Goal: Task Accomplishment & Management: Manage account settings

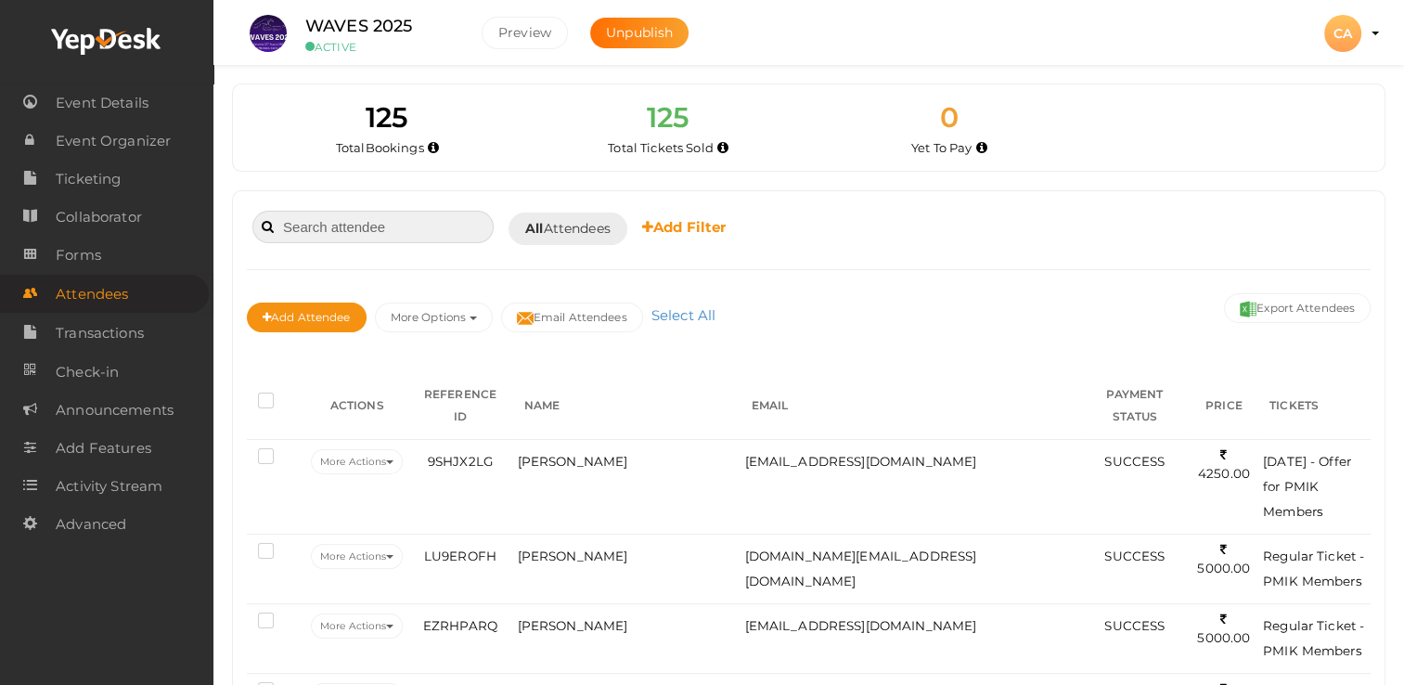
click at [336, 229] on input at bounding box center [372, 227] width 241 height 32
type input "o"
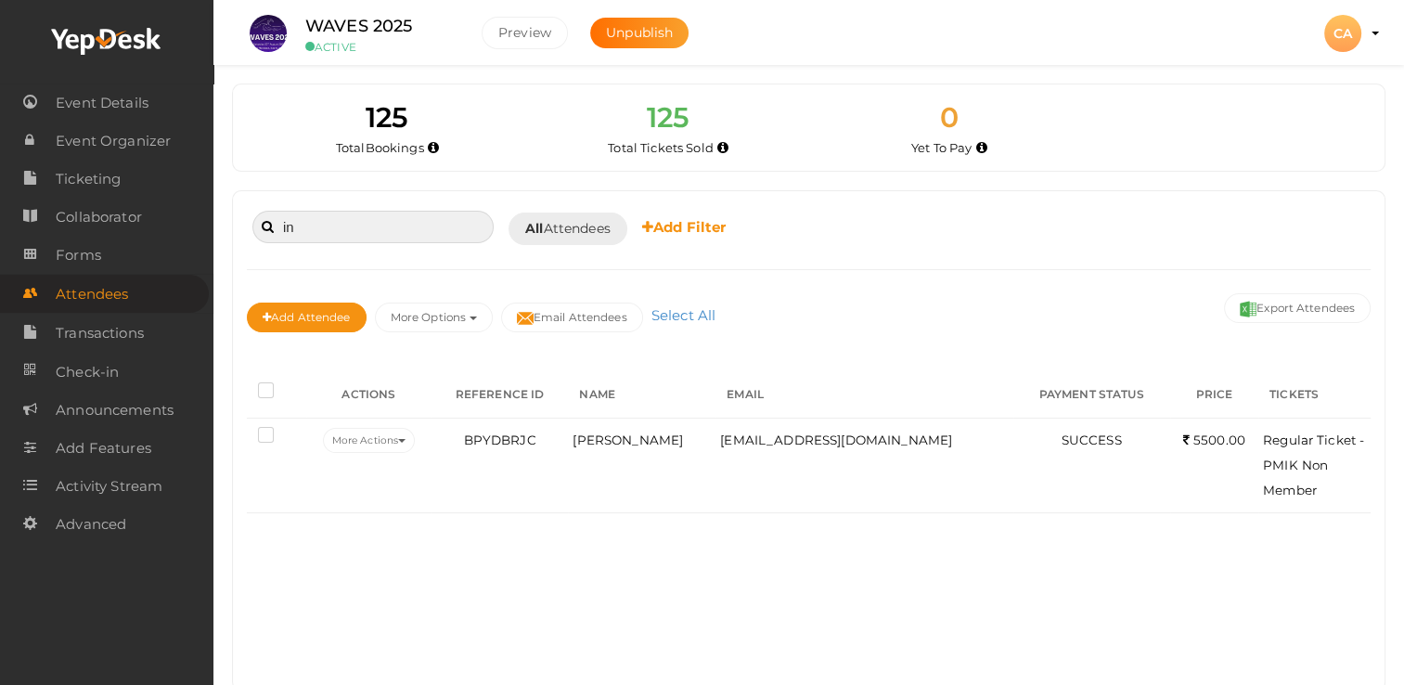
type input "i"
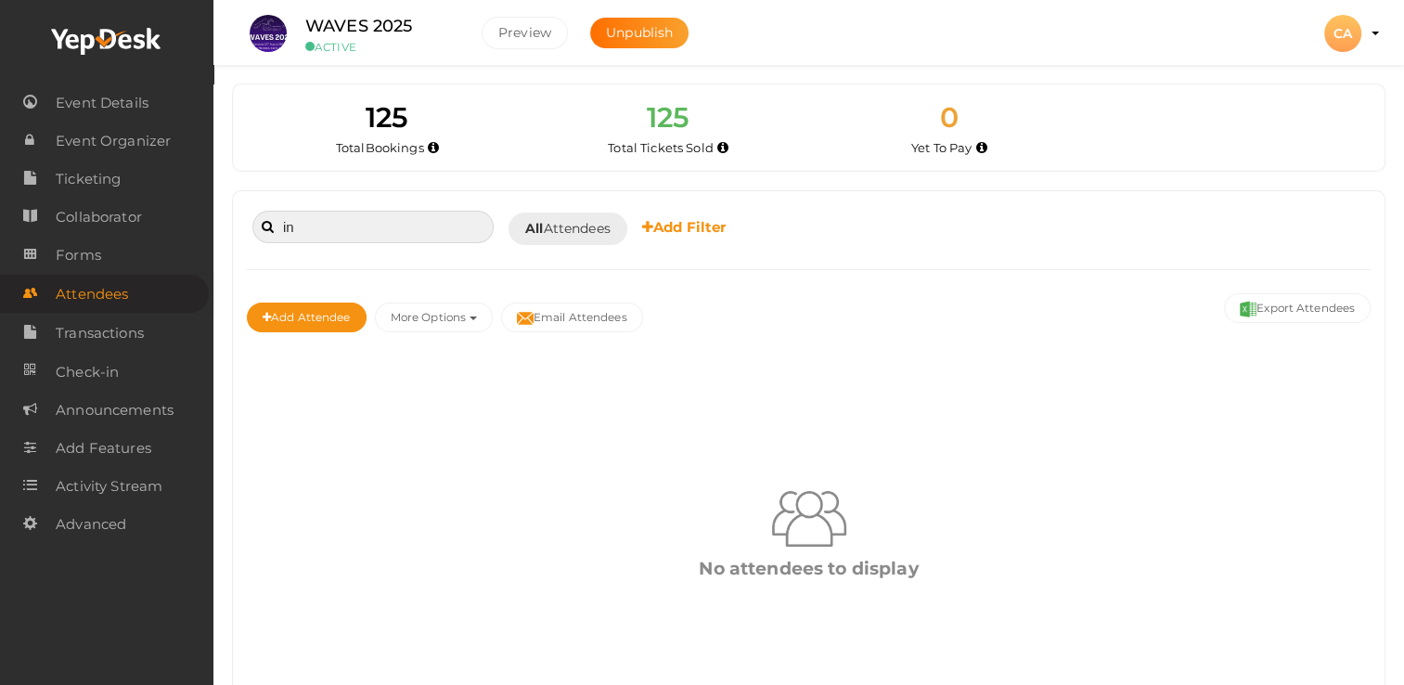
type input "i"
